Goal: Information Seeking & Learning: Compare options

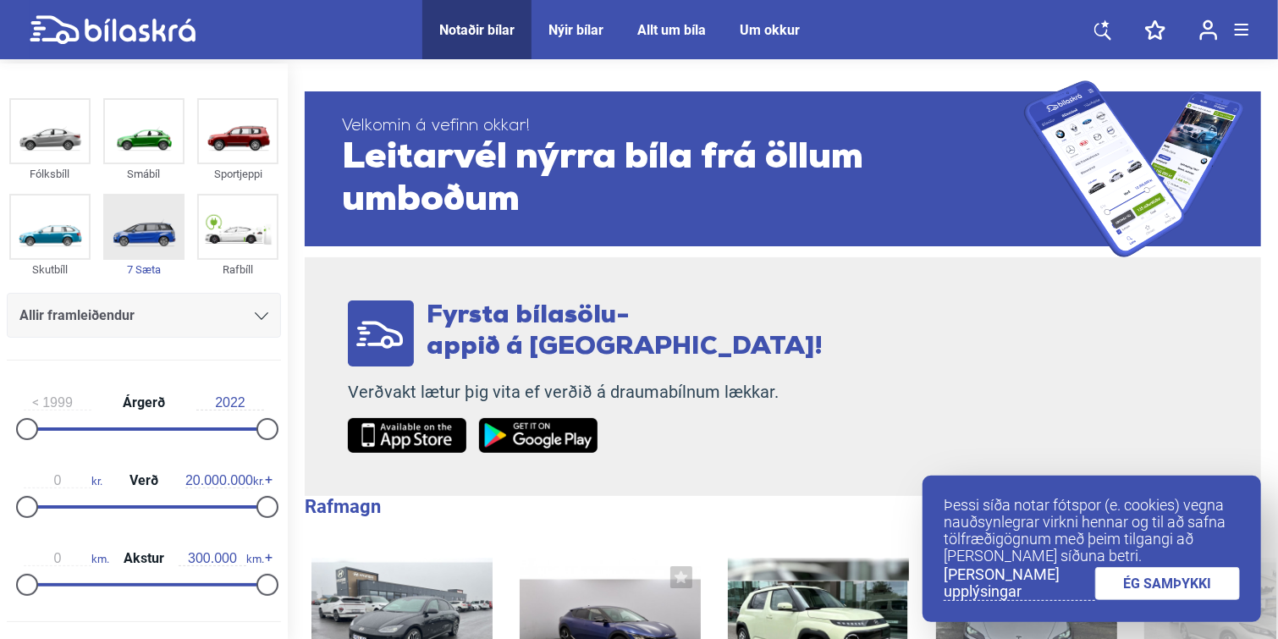
click at [147, 234] on img at bounding box center [144, 226] width 78 height 63
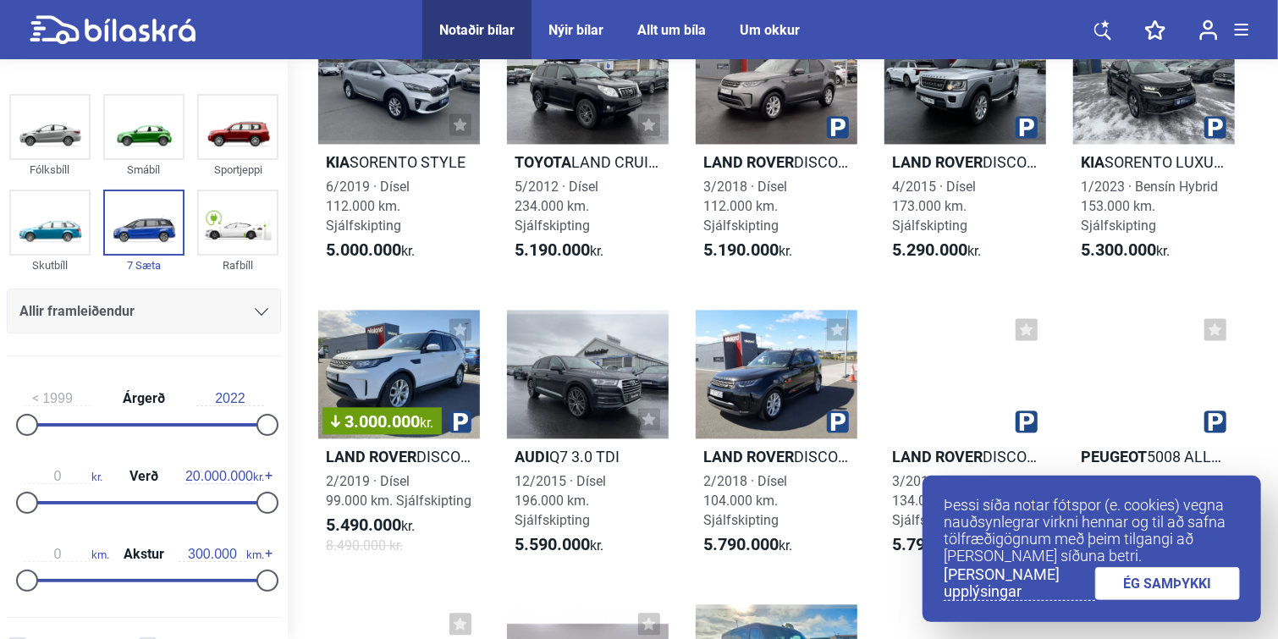
scroll to position [1959, 0]
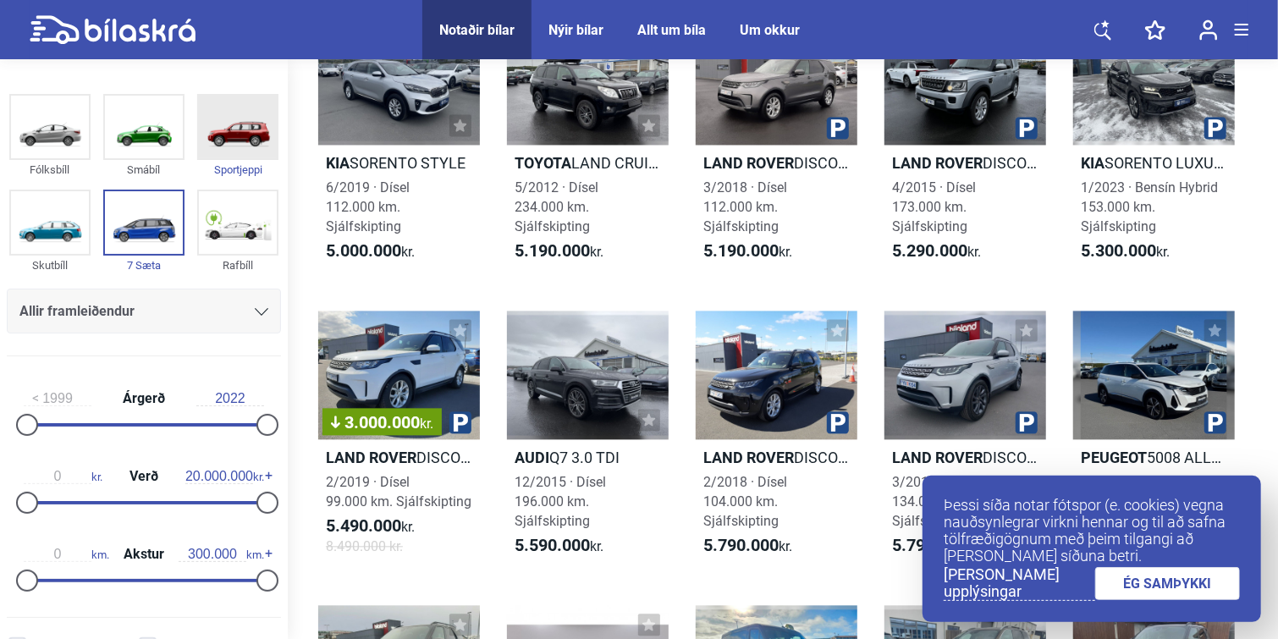
click at [242, 102] on img at bounding box center [238, 127] width 78 height 63
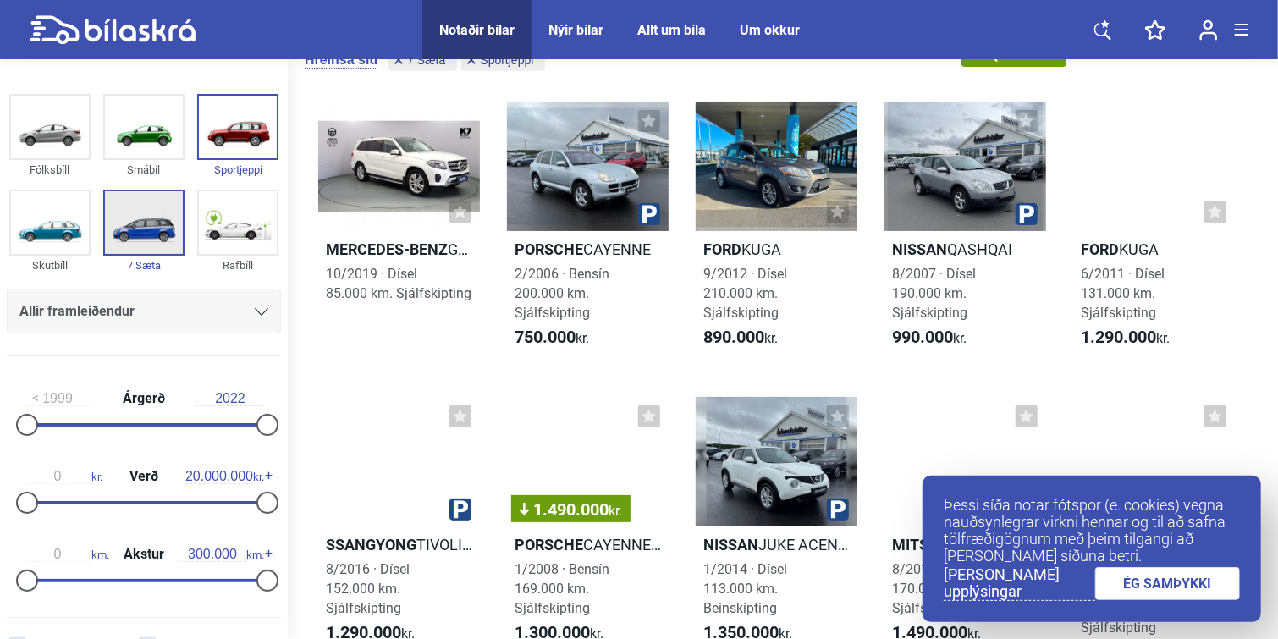
scroll to position [27, 0]
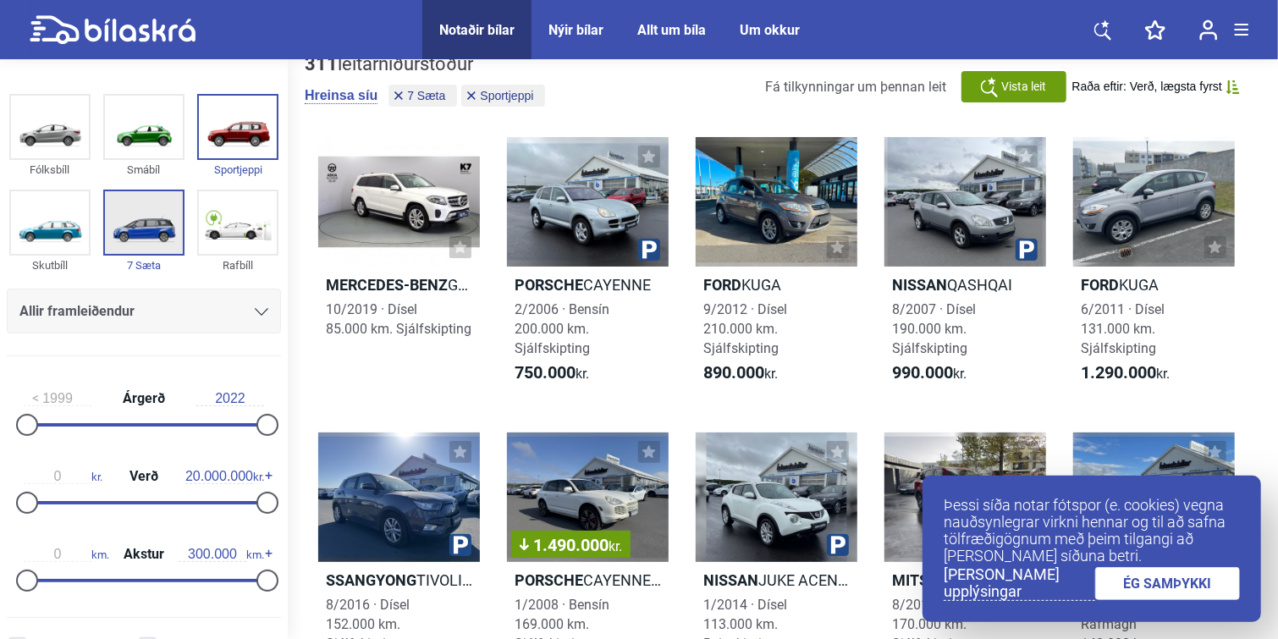
click at [149, 237] on img at bounding box center [144, 222] width 78 height 63
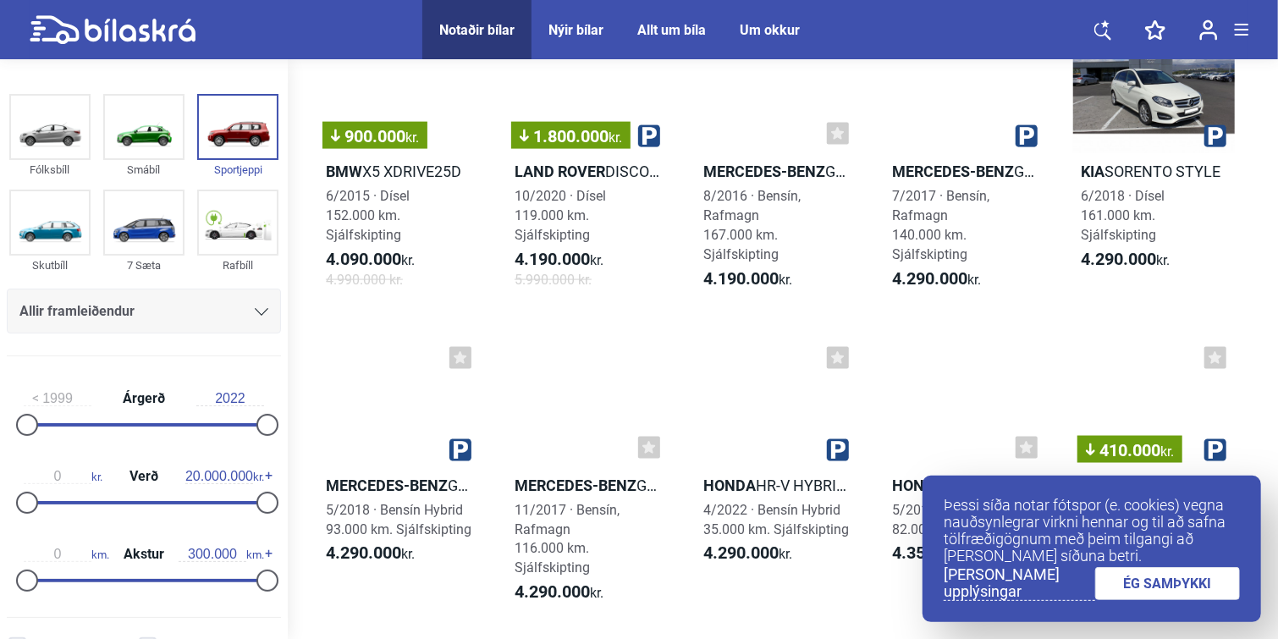
scroll to position [4725, 0]
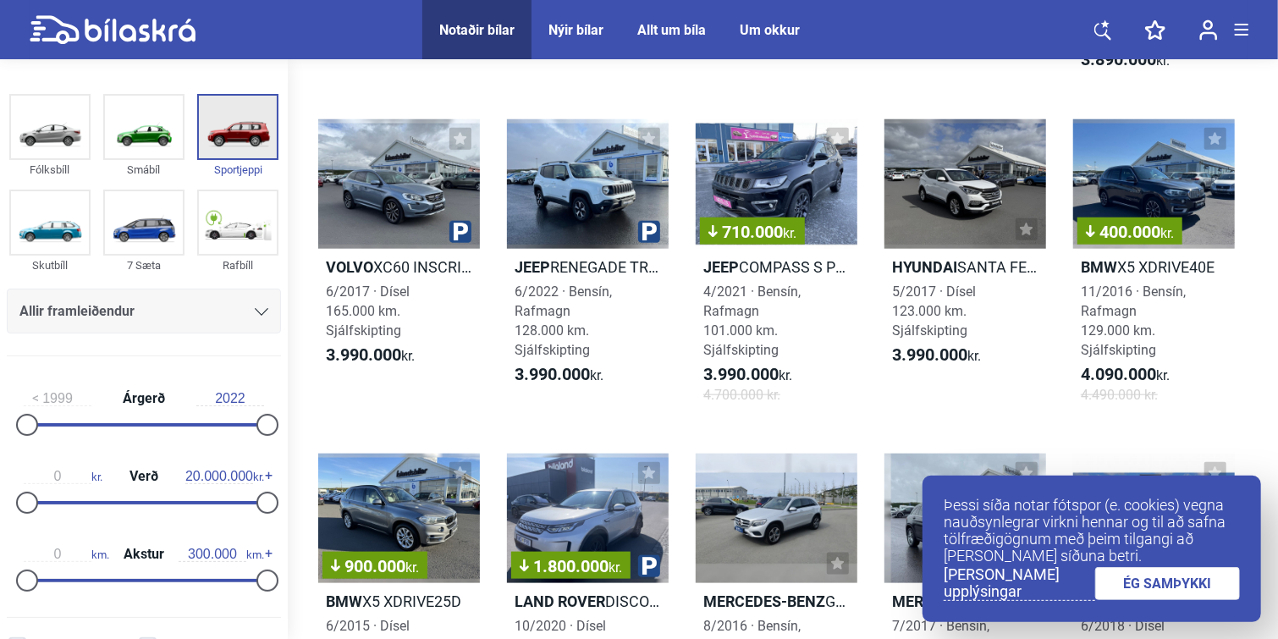
click at [239, 120] on img at bounding box center [238, 127] width 78 height 63
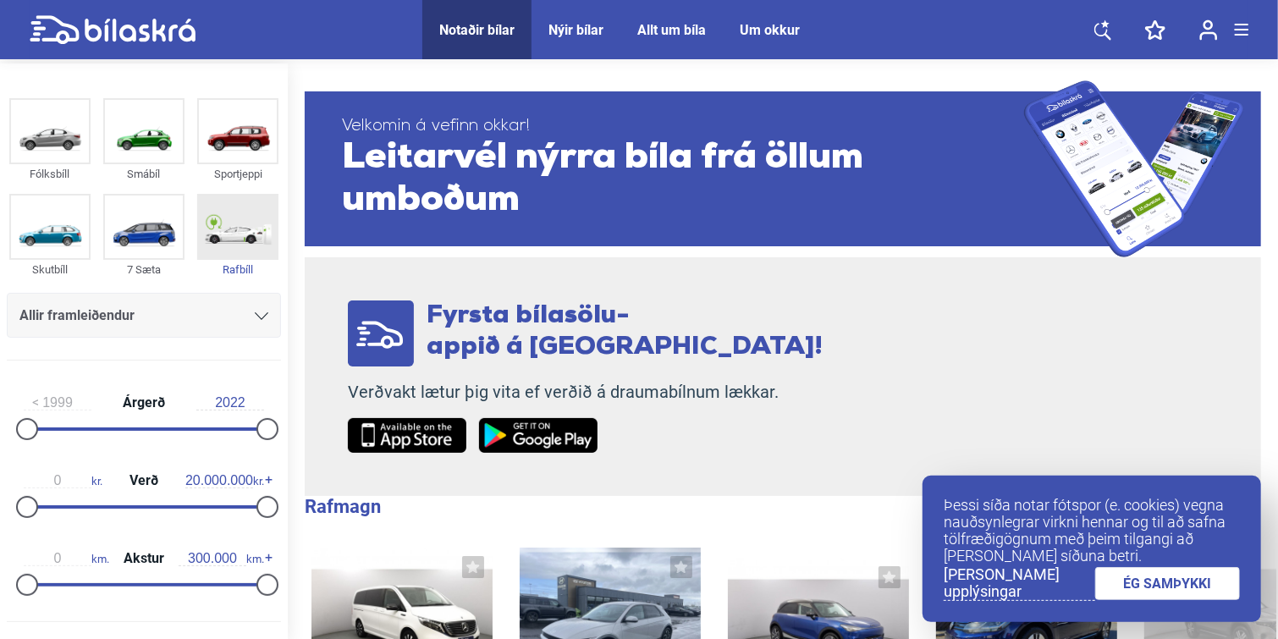
click at [218, 219] on img at bounding box center [238, 226] width 78 height 63
checkbox input "true"
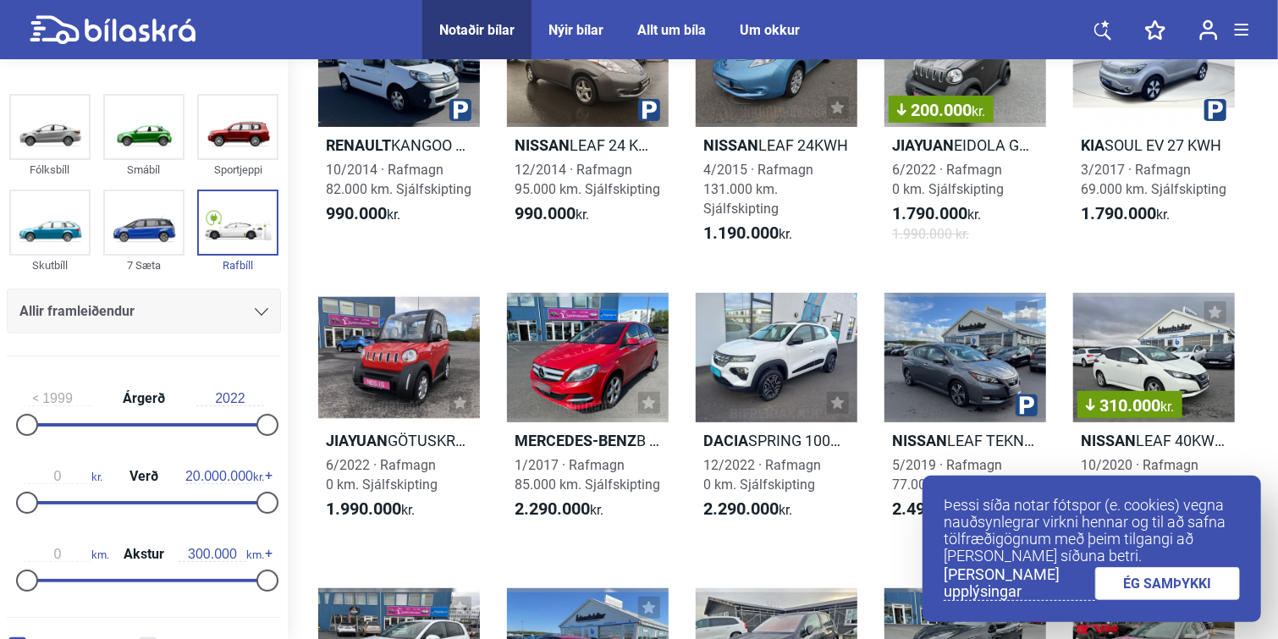
scroll to position [89, 5]
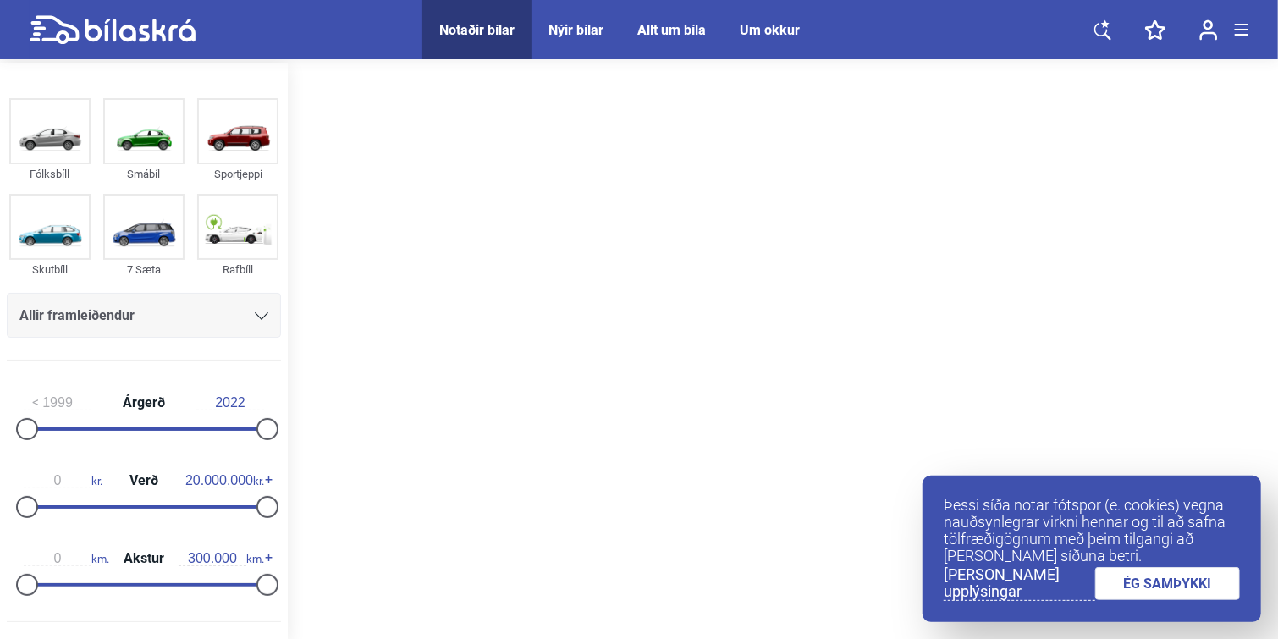
click at [1120, 582] on link "ÉG SAMÞYKKI" at bounding box center [1168, 583] width 146 height 33
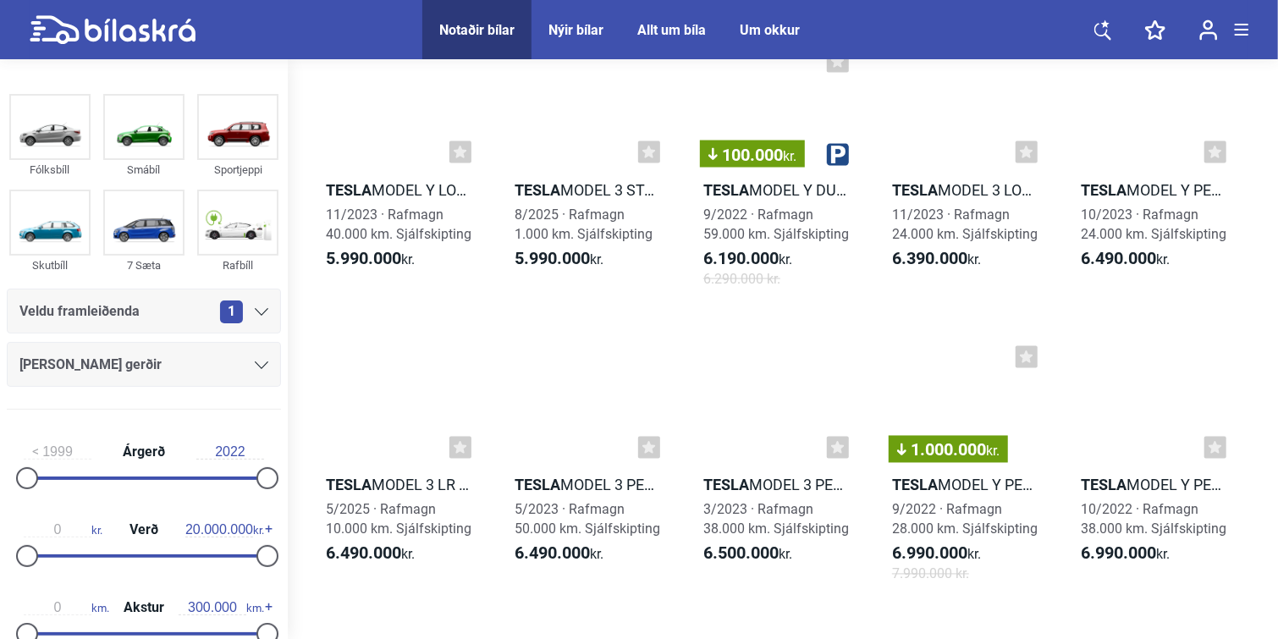
scroll to position [1586, 3]
